Goal: Information Seeking & Learning: Learn about a topic

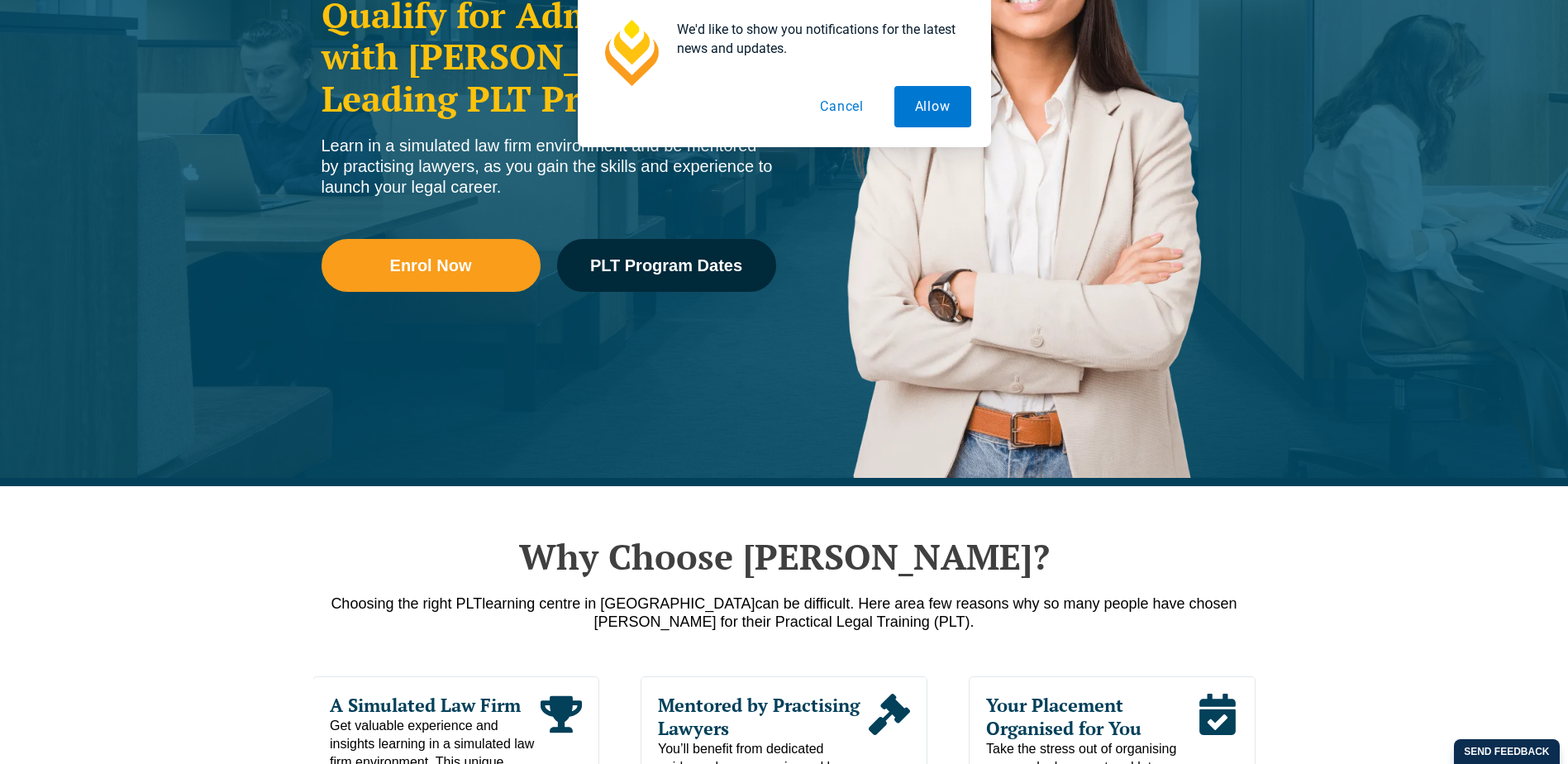
scroll to position [413, 0]
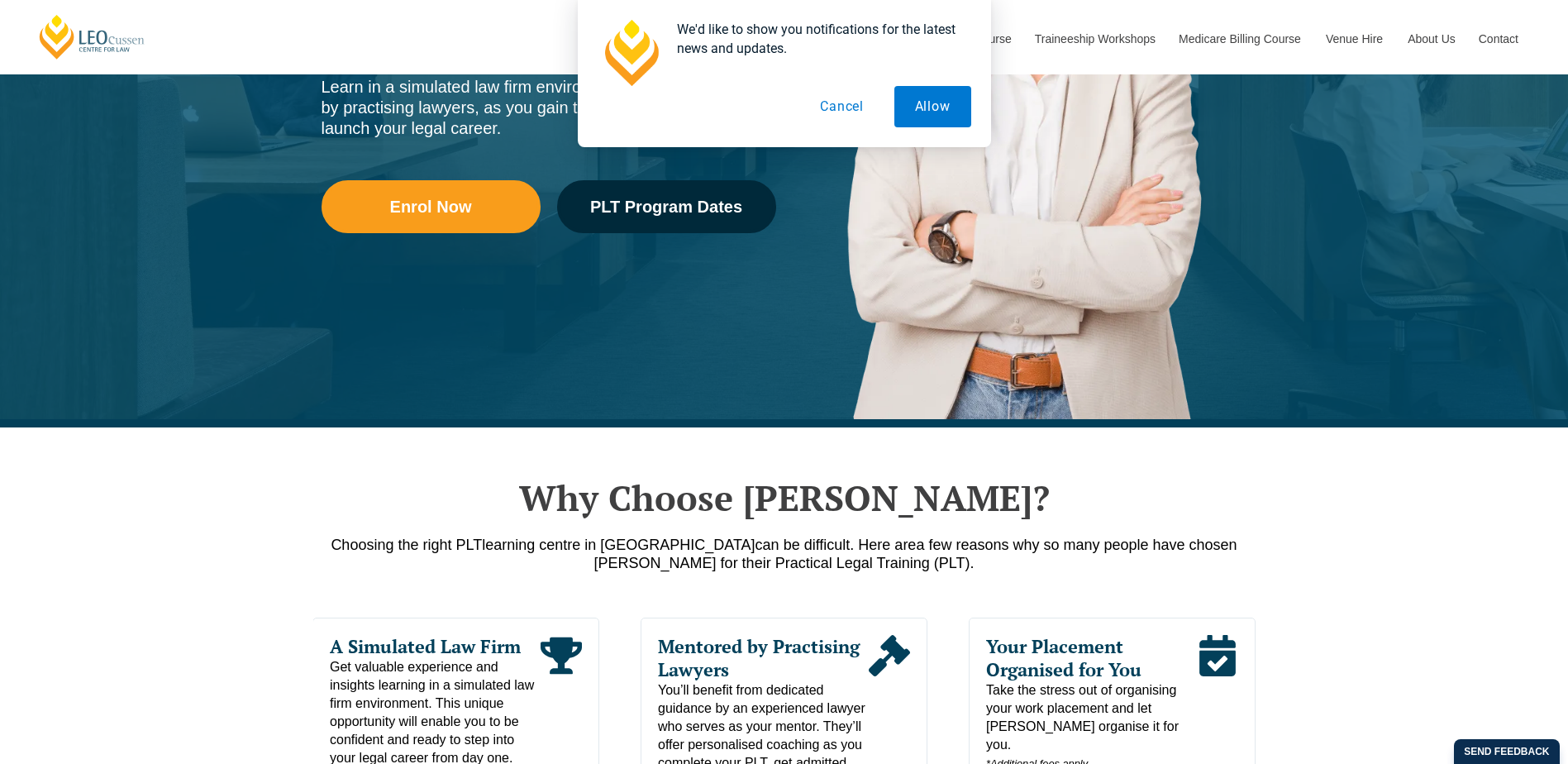
click at [851, 103] on button "Cancel" at bounding box center [842, 106] width 85 height 41
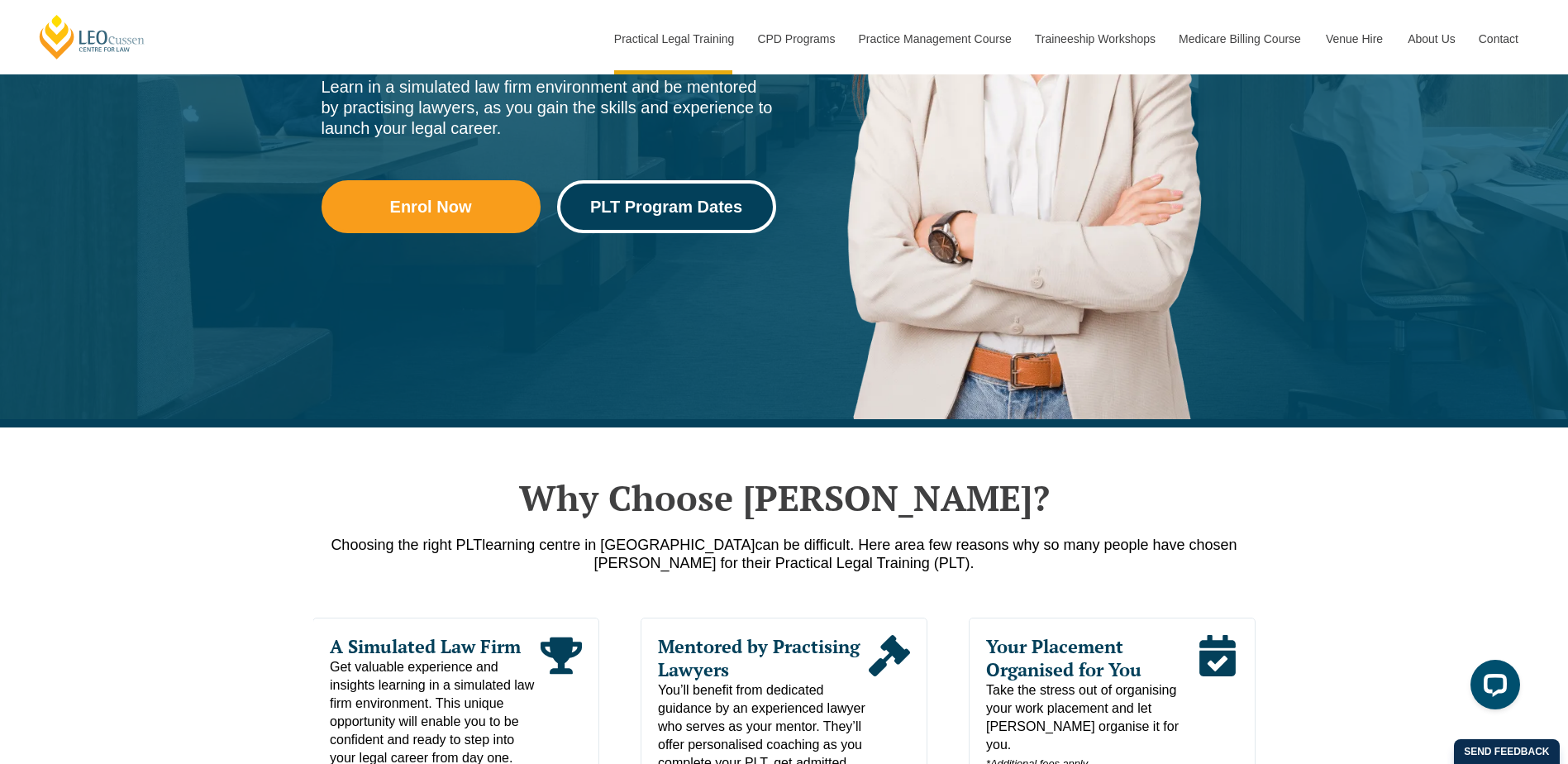
scroll to position [0, 0]
drag, startPoint x: 690, startPoint y: 186, endPoint x: 691, endPoint y: 194, distance: 8.1
click at [690, 186] on link "PLT Program Dates" at bounding box center [666, 206] width 219 height 53
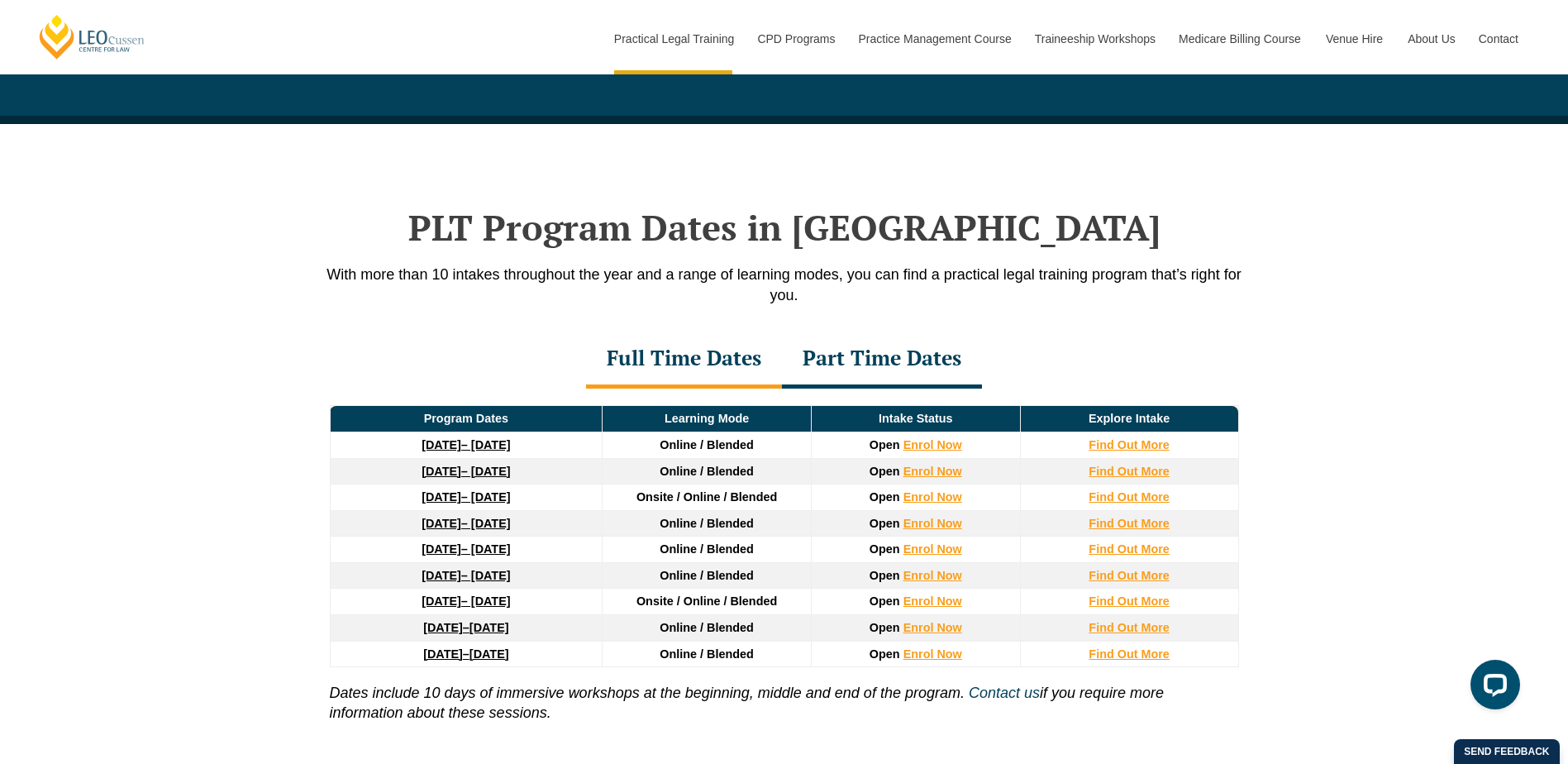
scroll to position [2158, 0]
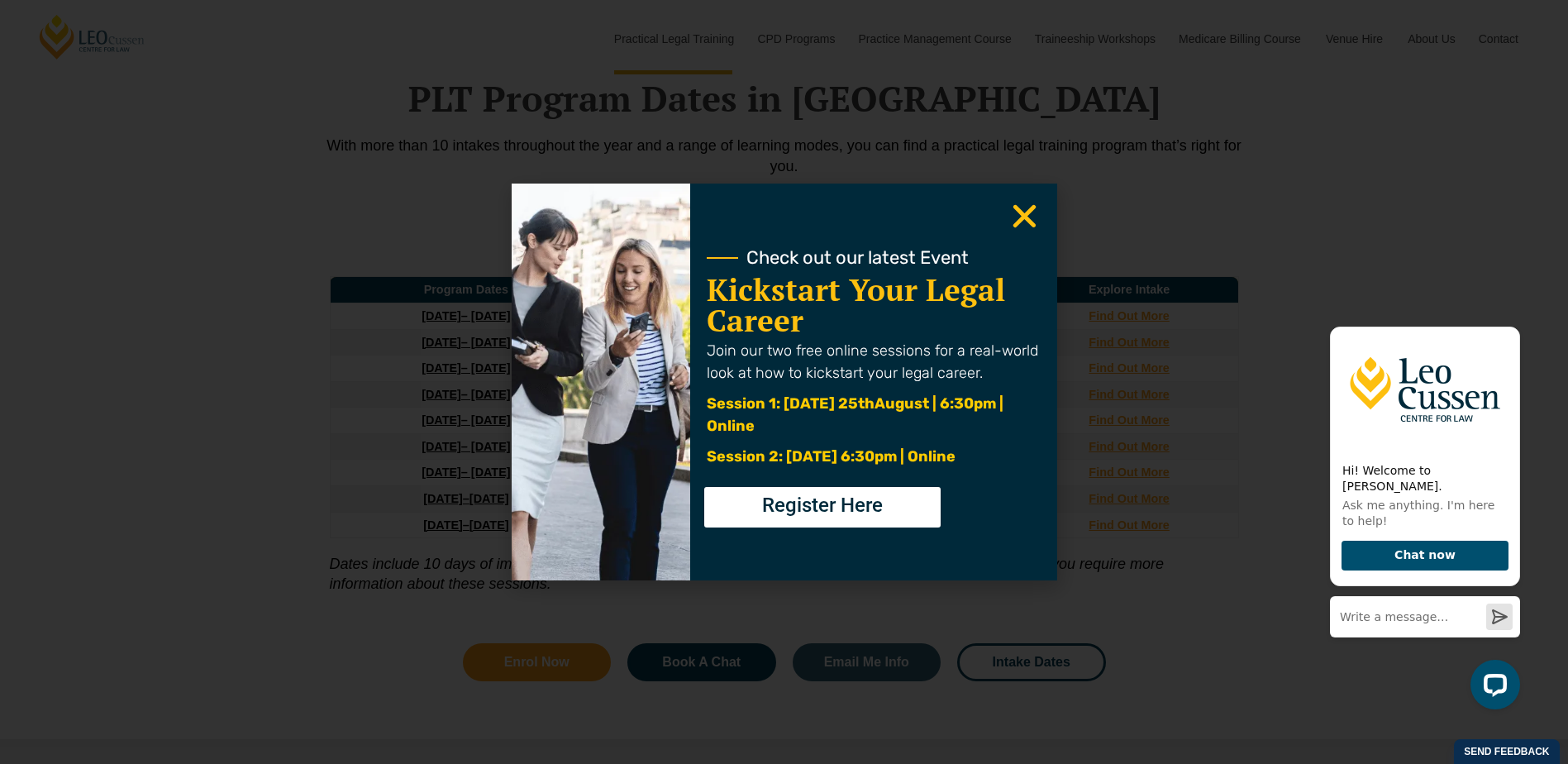
click at [1030, 217] on icon "Close" at bounding box center [1024, 215] width 32 height 32
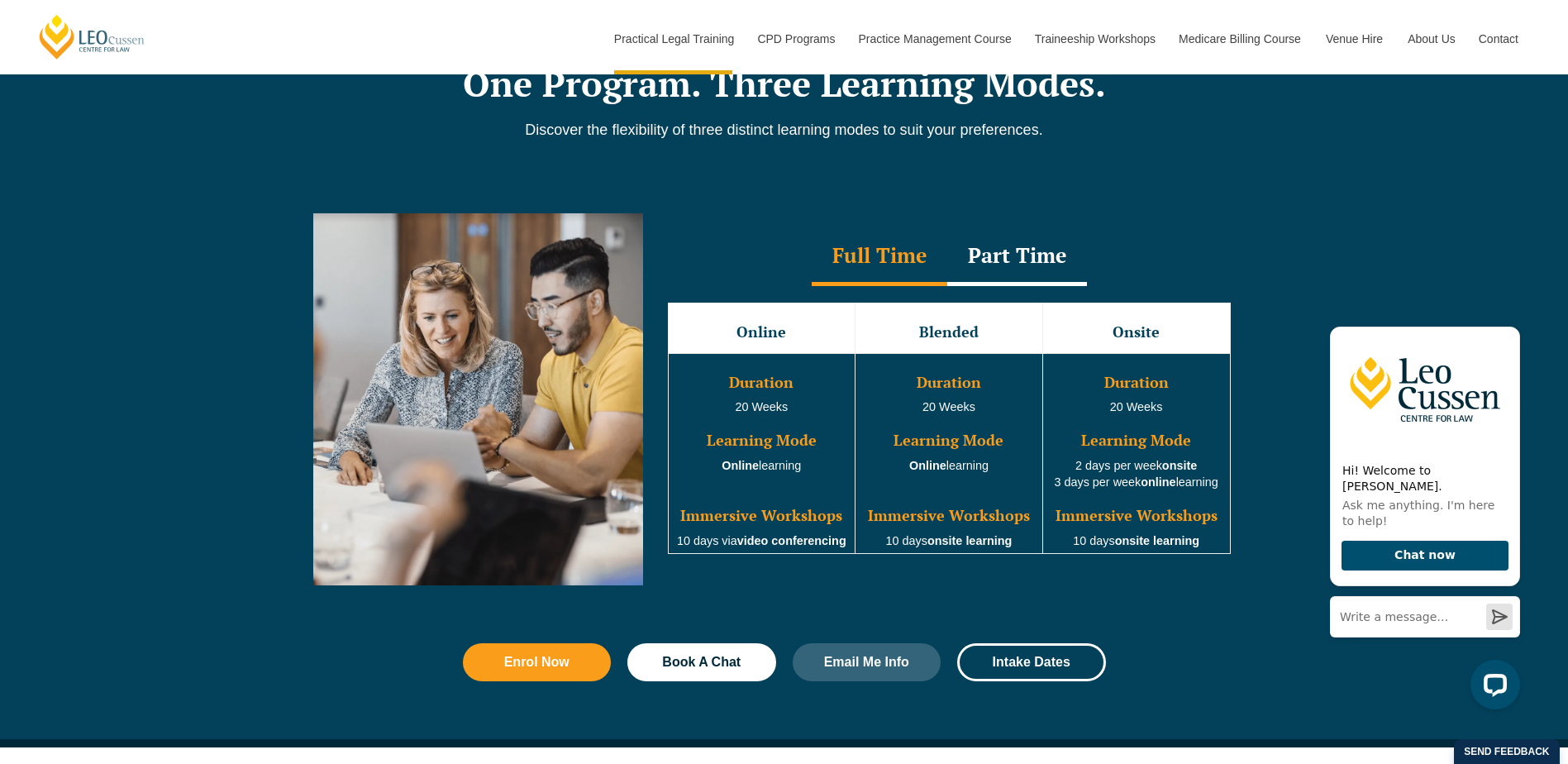
scroll to position [1579, 0]
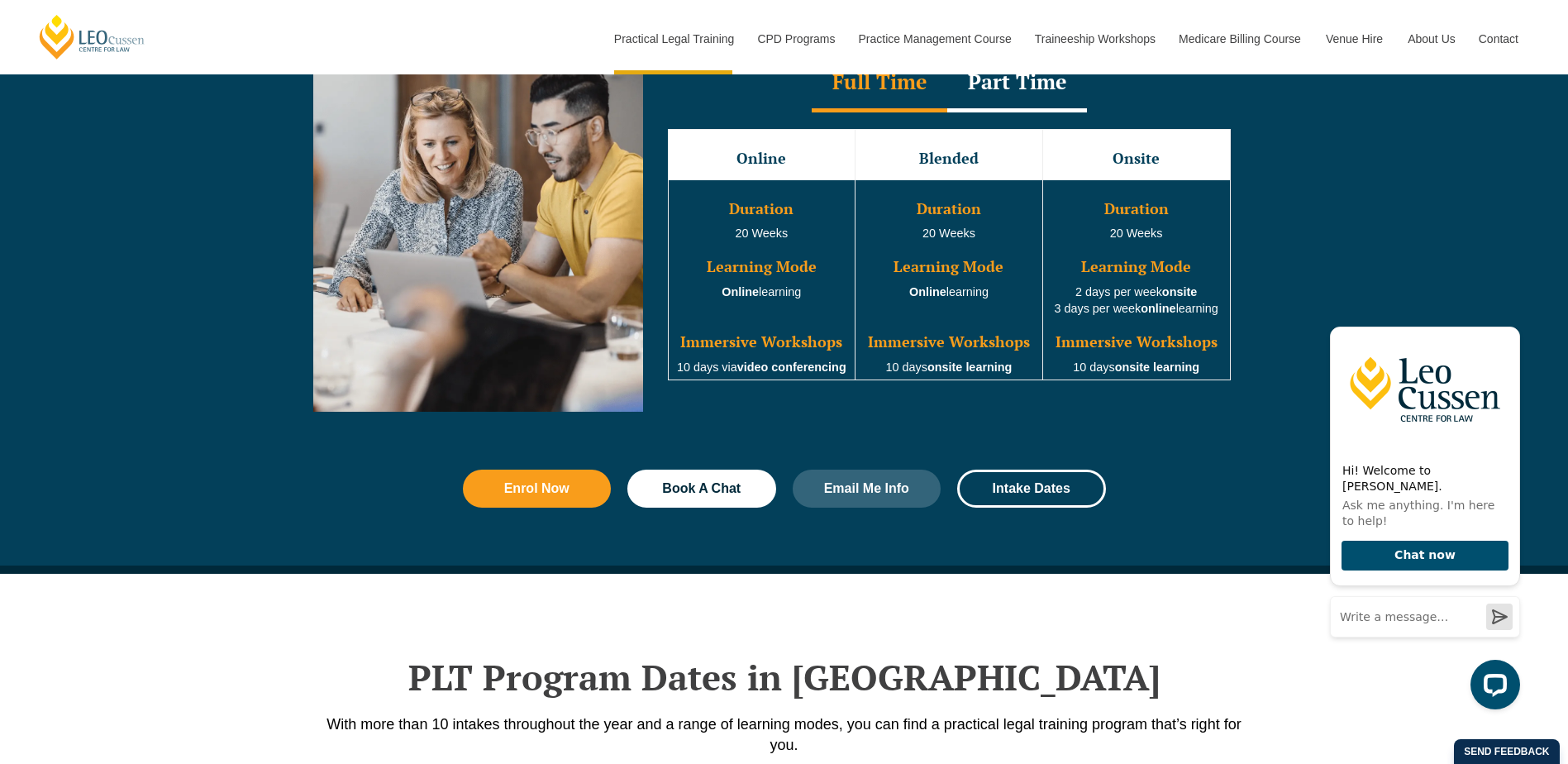
click at [1046, 100] on div "Part Time" at bounding box center [1017, 84] width 140 height 58
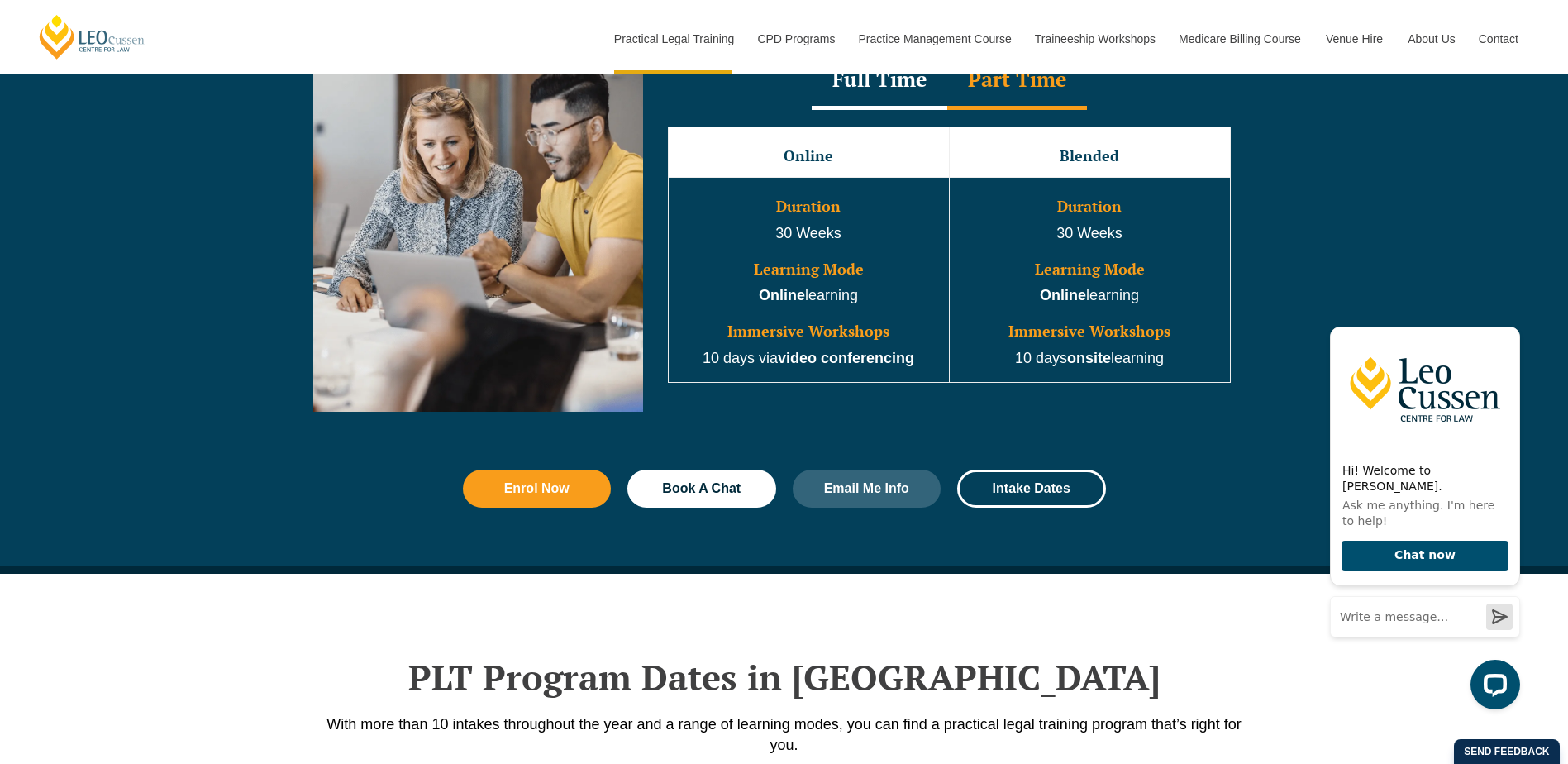
click at [874, 95] on div "Full Time" at bounding box center [878, 81] width 135 height 58
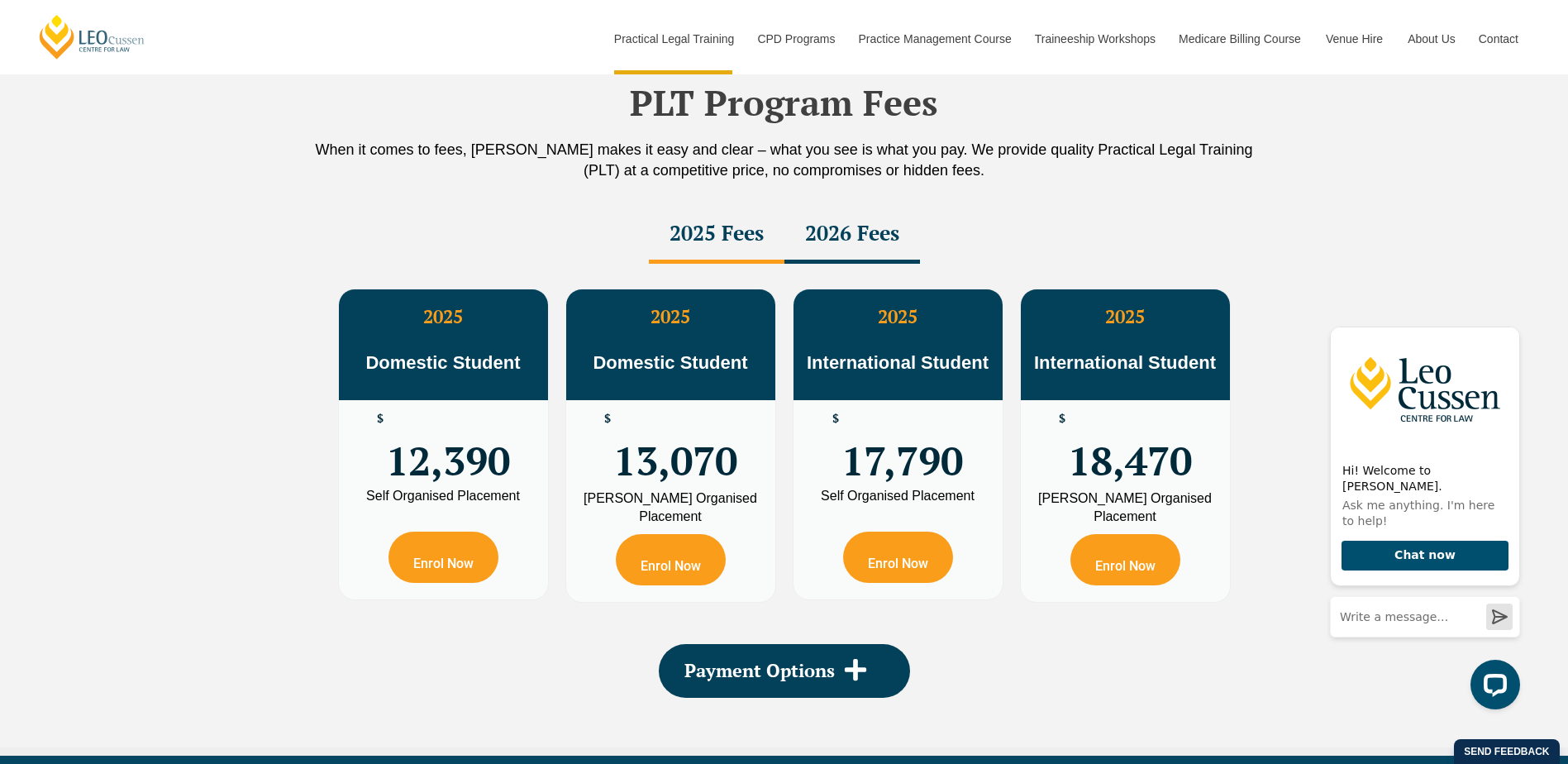
scroll to position [2901, 0]
